Goal: Check status: Check status

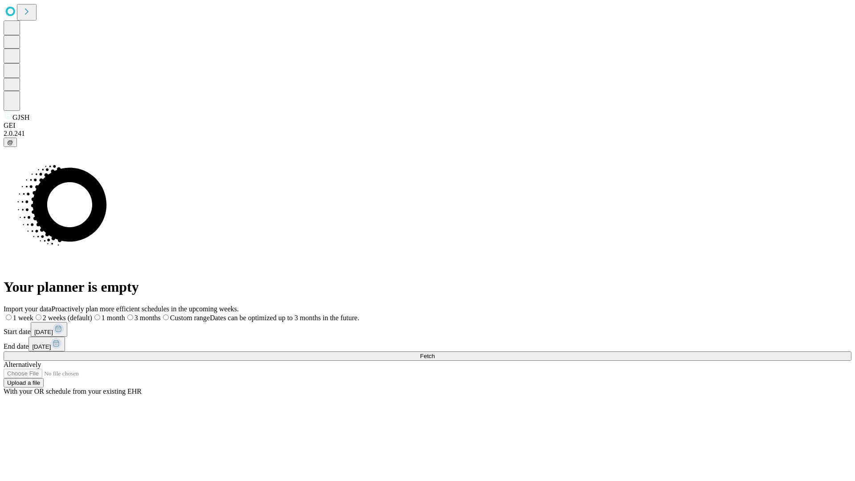
click at [435, 353] on span "Fetch" at bounding box center [427, 356] width 15 height 7
